Goal: Transaction & Acquisition: Purchase product/service

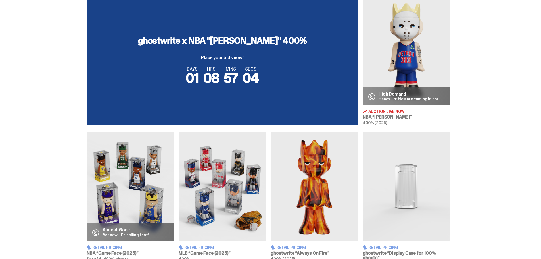
scroll to position [114, 0]
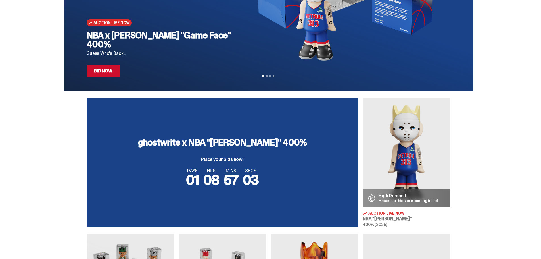
click at [112, 75] on link "Bid Now" at bounding box center [103, 71] width 33 height 12
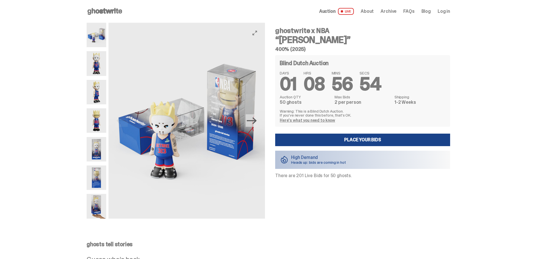
click at [254, 121] on icon "Next" at bounding box center [252, 120] width 10 height 7
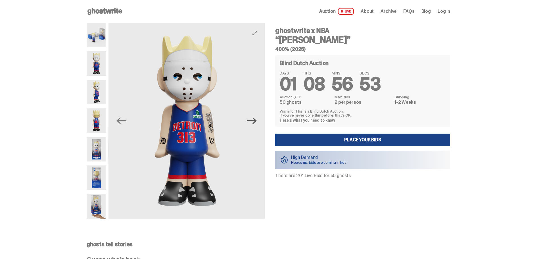
click at [254, 121] on icon "Next" at bounding box center [252, 120] width 10 height 7
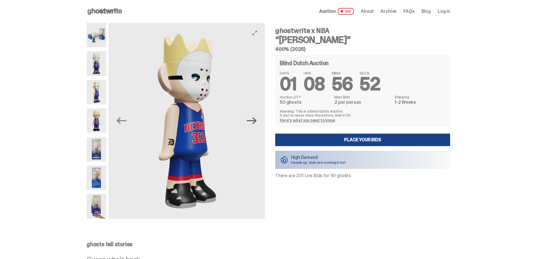
click at [254, 121] on icon "Next" at bounding box center [252, 120] width 10 height 7
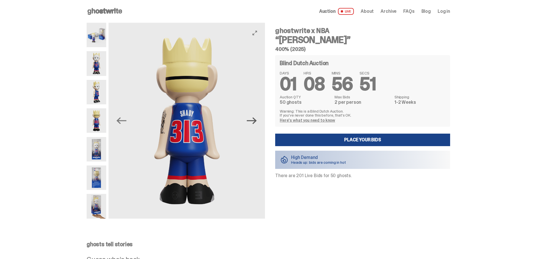
click at [254, 121] on icon "Next" at bounding box center [252, 120] width 10 height 7
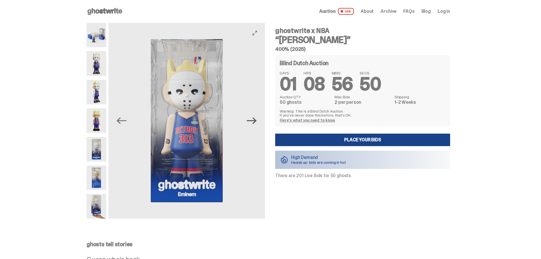
click at [254, 121] on icon "Next" at bounding box center [252, 120] width 10 height 7
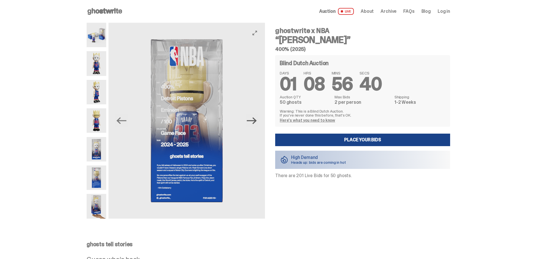
click at [254, 121] on icon "Next" at bounding box center [252, 120] width 10 height 7
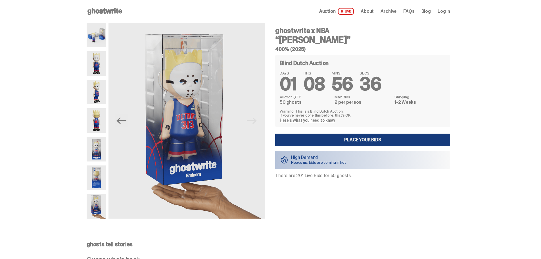
click at [306, 137] on link "Place your Bids" at bounding box center [362, 139] width 175 height 12
